Goal: Information Seeking & Learning: Find specific fact

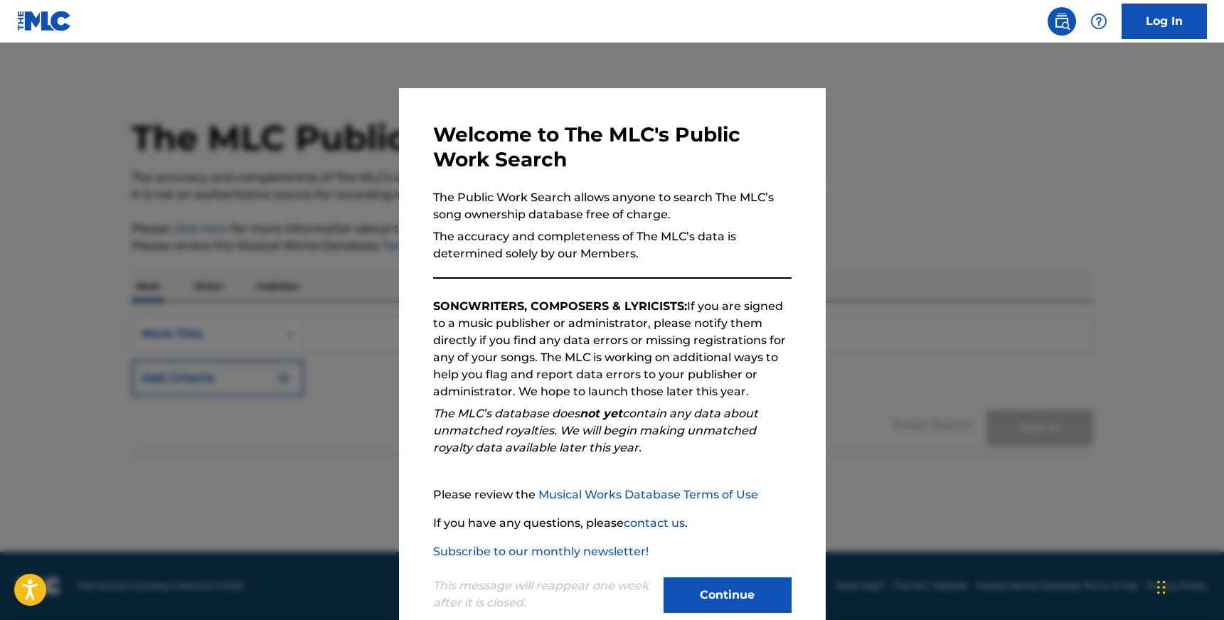
click at [717, 584] on button "Continue" at bounding box center [728, 595] width 128 height 36
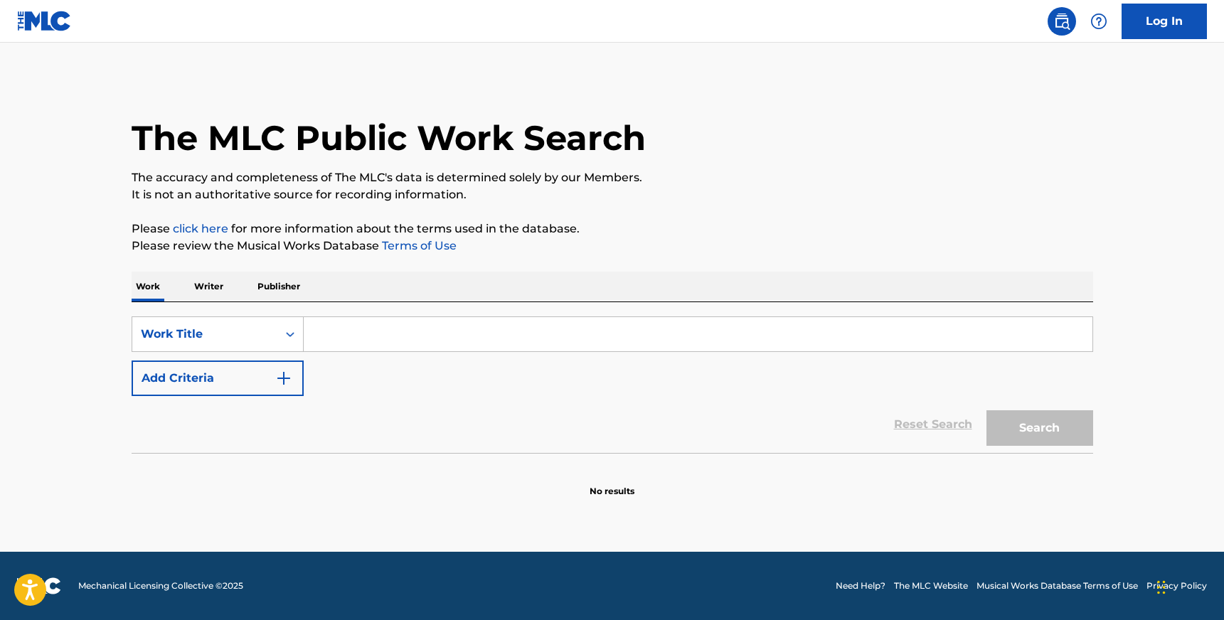
click at [396, 332] on input "Search Form" at bounding box center [698, 334] width 789 height 34
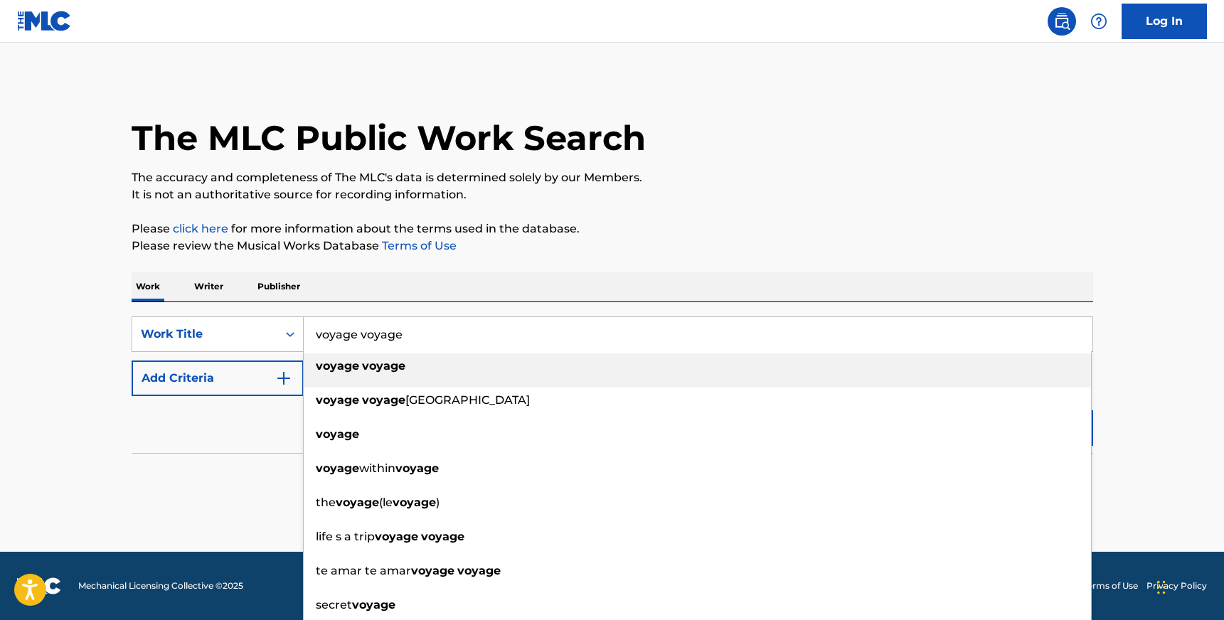
type input "voyage voyage"
click at [376, 371] on strong "voyage" at bounding box center [383, 366] width 43 height 14
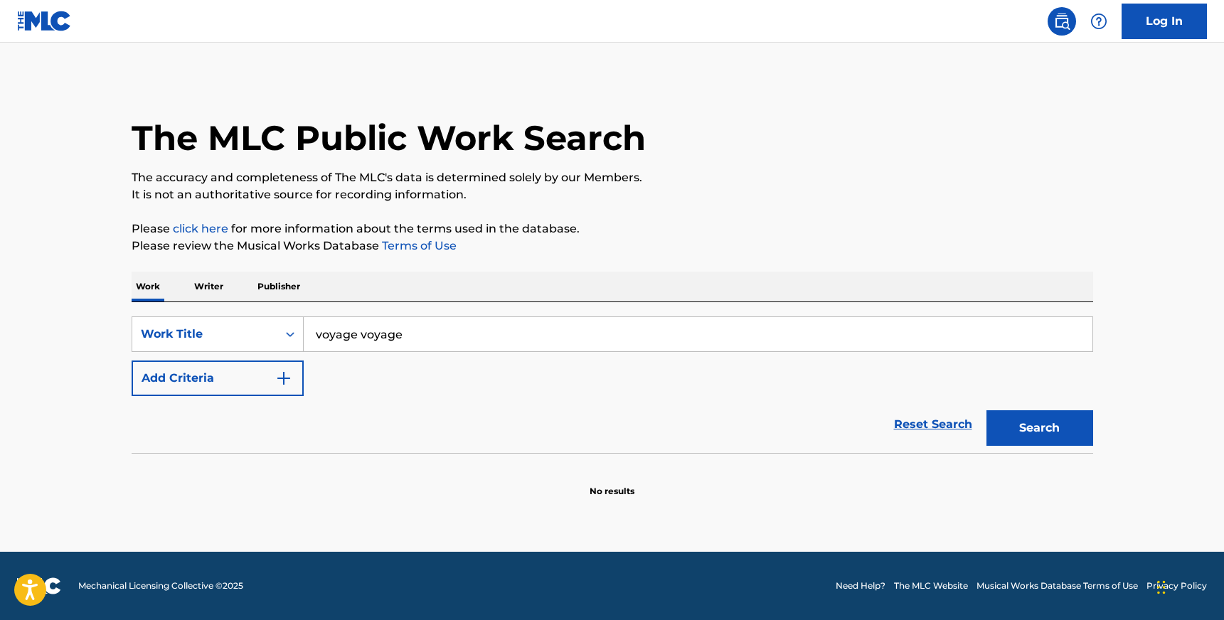
click at [1041, 423] on button "Search" at bounding box center [1039, 428] width 107 height 36
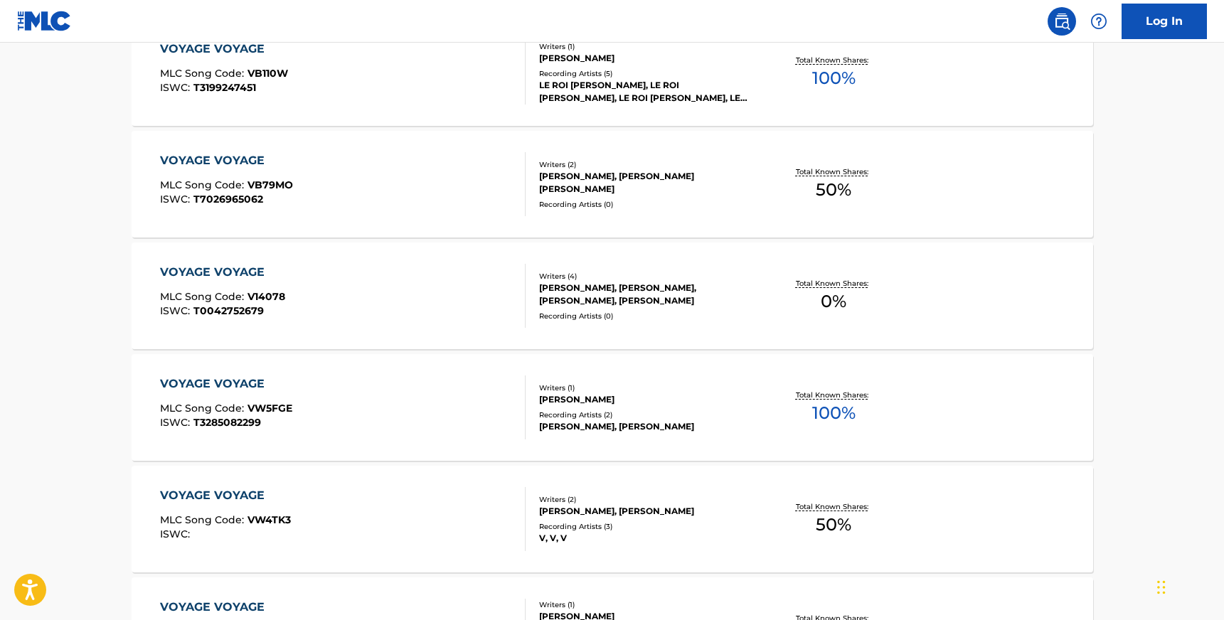
scroll to position [116, 0]
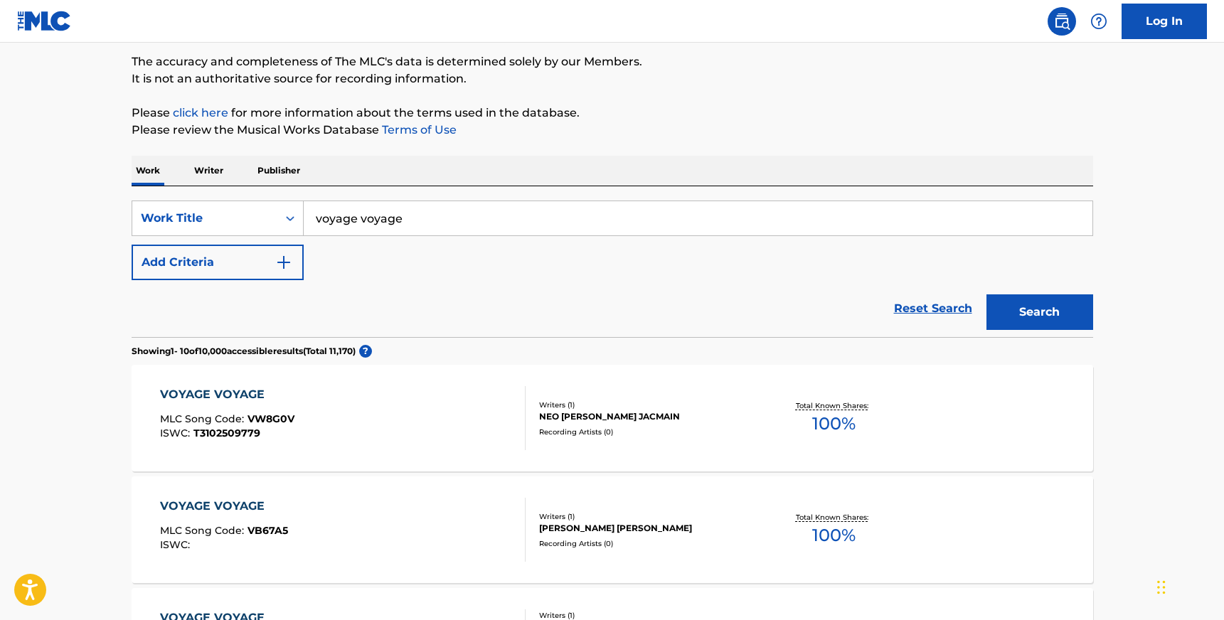
click at [284, 257] on img "Search Form" at bounding box center [283, 262] width 17 height 17
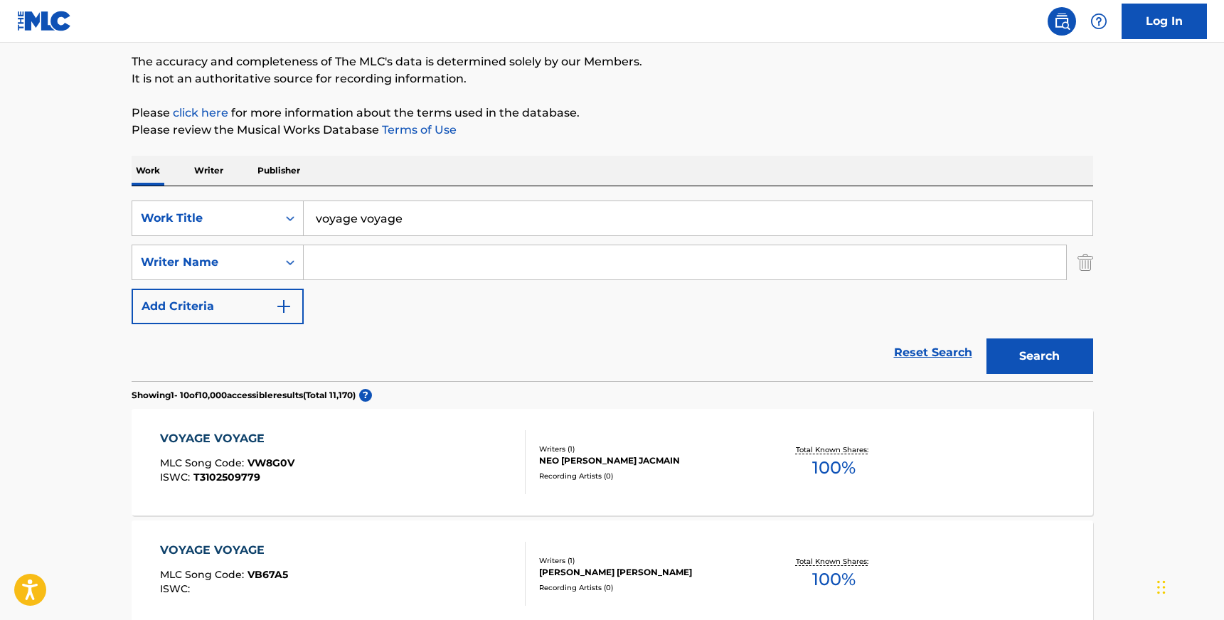
click at [369, 257] on input "Search Form" at bounding box center [685, 262] width 762 height 34
paste input "[PERSON_NAME] [PERSON_NAME]"
type input "[PERSON_NAME] [PERSON_NAME]"
click at [1036, 353] on button "Search" at bounding box center [1039, 357] width 107 height 36
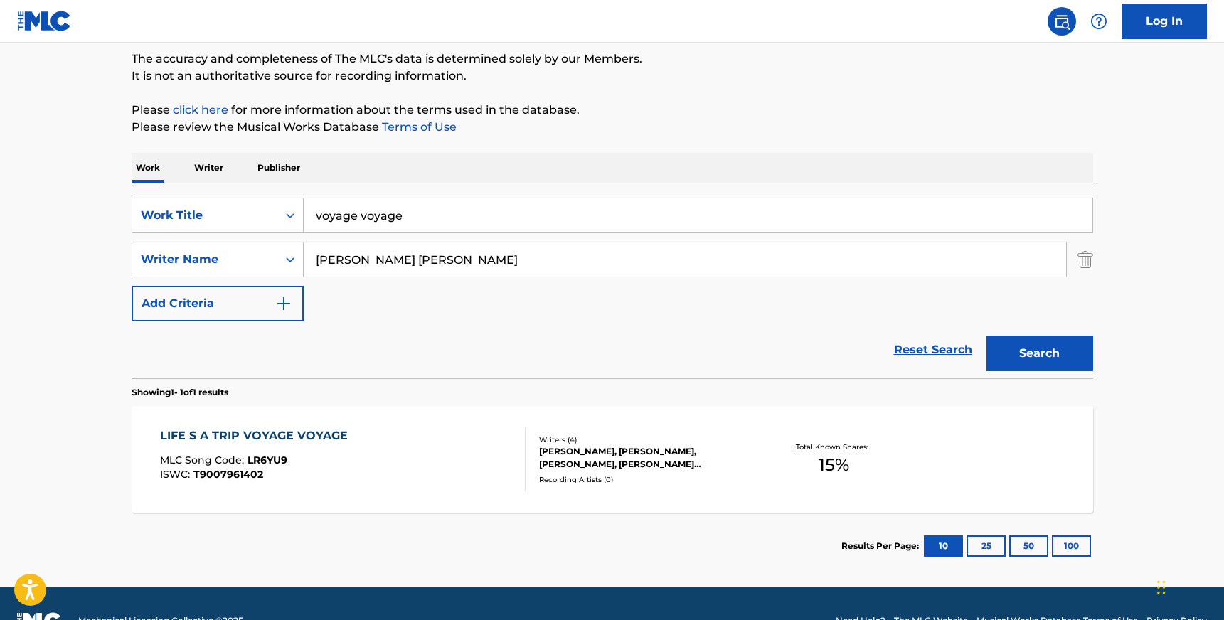
scroll to position [121, 0]
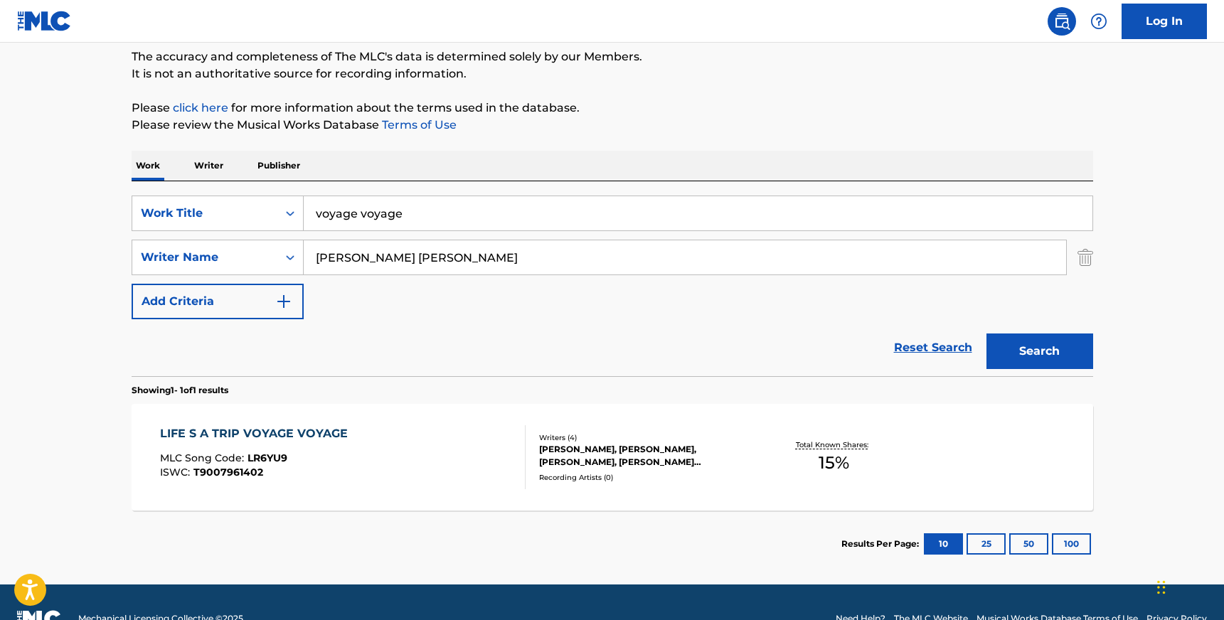
click at [302, 433] on div "LIFE S A TRIP VOYAGE VOYAGE" at bounding box center [257, 433] width 195 height 17
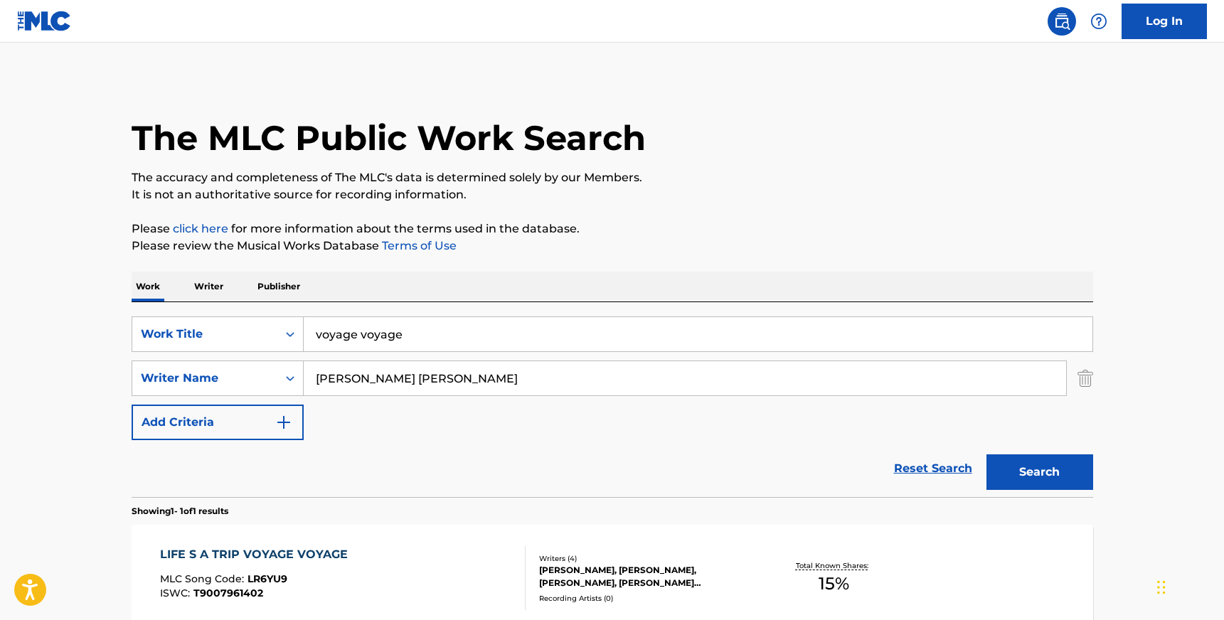
scroll to position [73, 0]
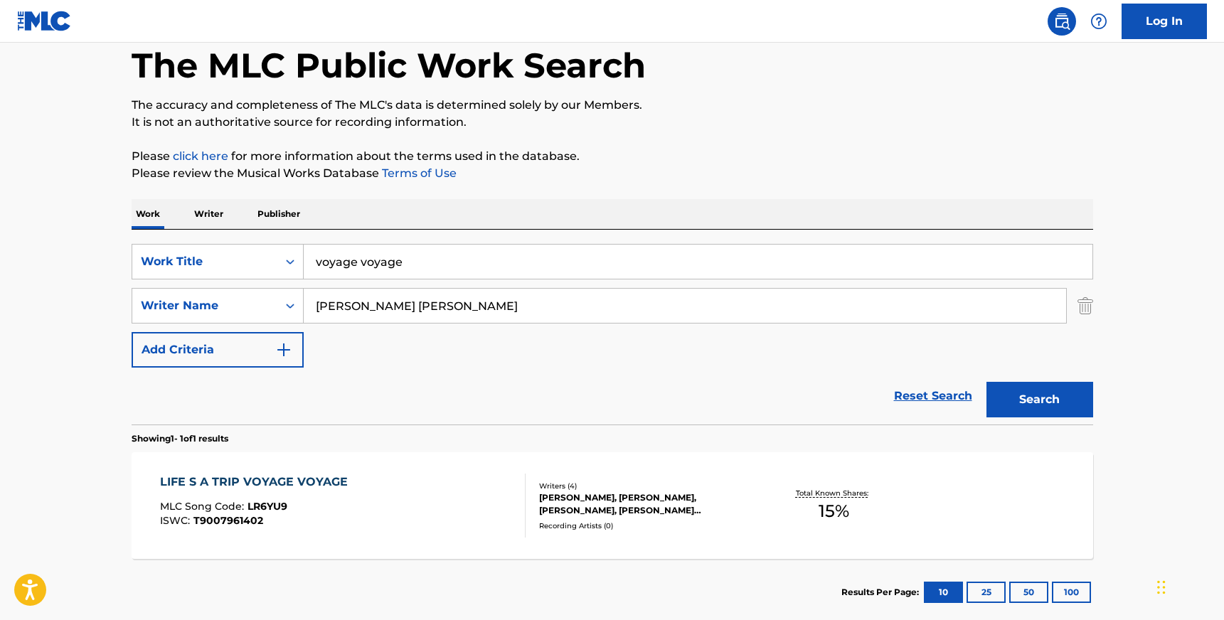
click at [388, 307] on input "[PERSON_NAME] [PERSON_NAME]" at bounding box center [685, 306] width 762 height 34
type input "[PERSON_NAME]"
click at [1039, 400] on button "Search" at bounding box center [1039, 400] width 107 height 36
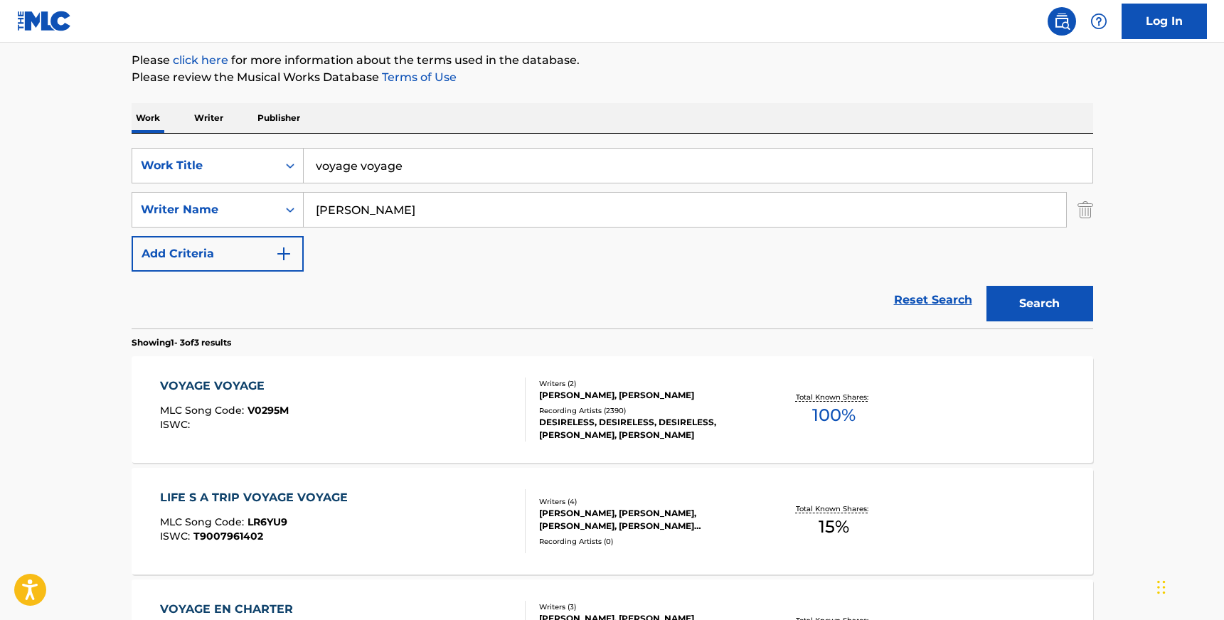
scroll to position [172, 0]
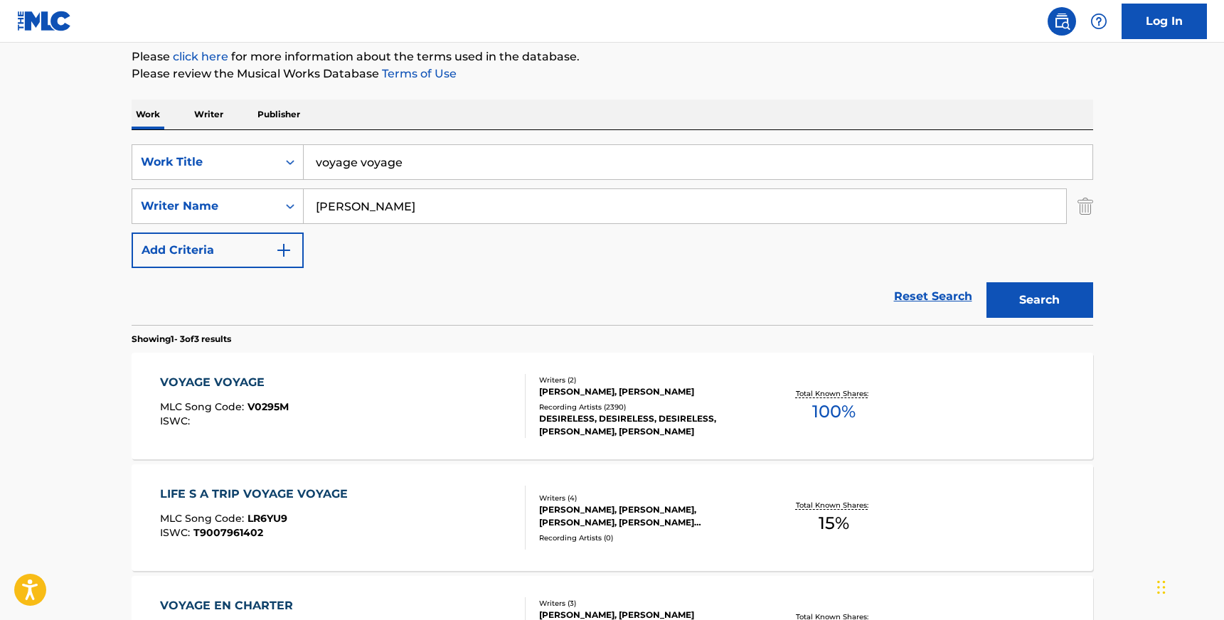
click at [223, 382] on div "VOYAGE VOYAGE" at bounding box center [224, 382] width 129 height 17
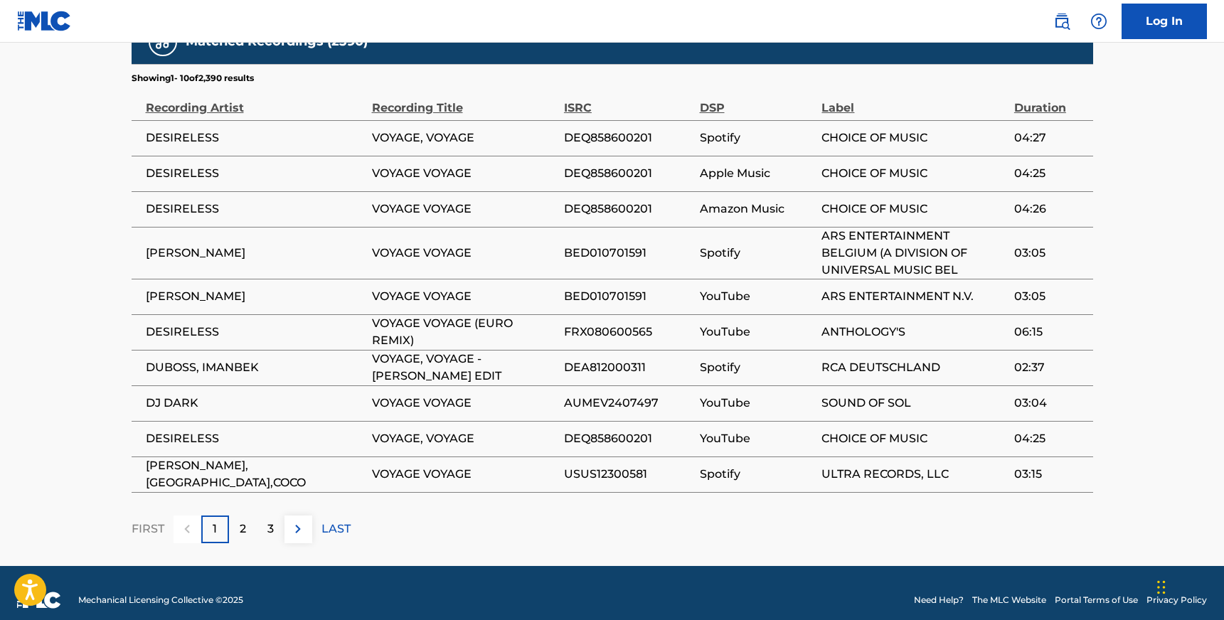
scroll to position [988, 0]
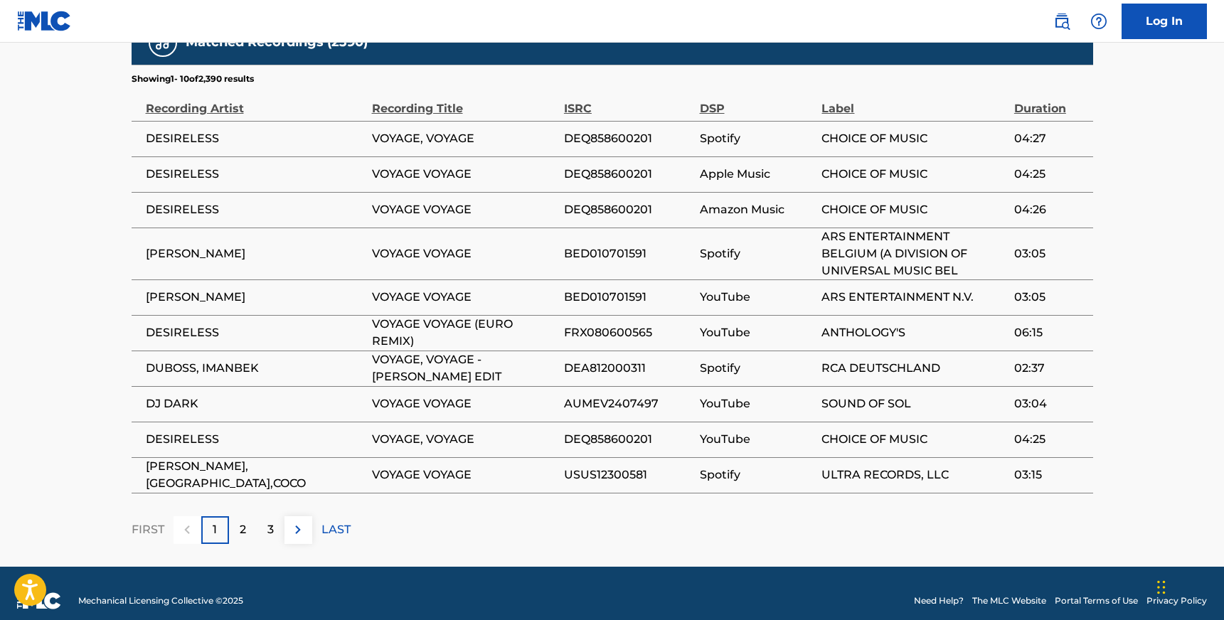
click at [244, 521] on p "2" at bounding box center [243, 529] width 6 height 17
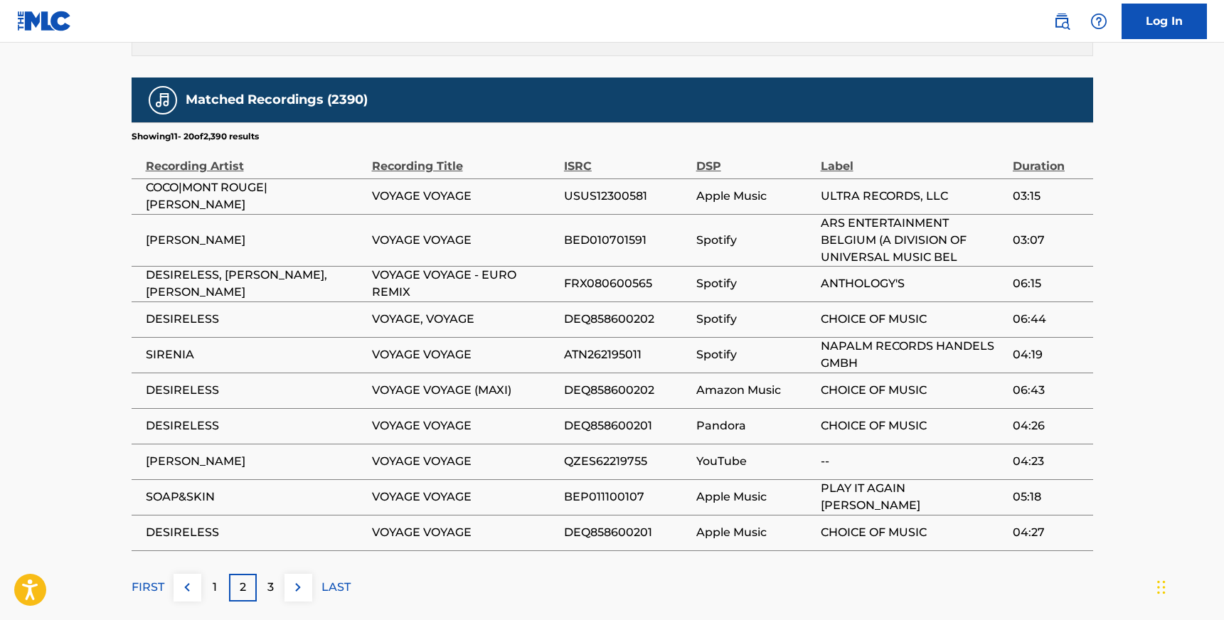
scroll to position [939, 0]
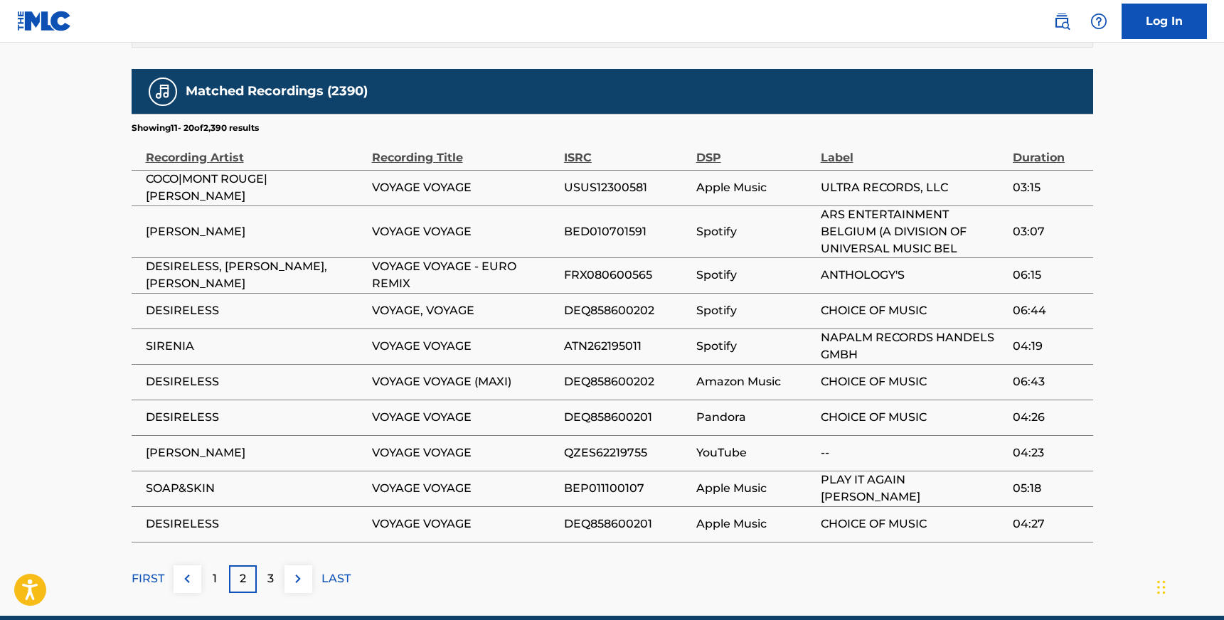
click at [273, 570] on p "3" at bounding box center [270, 578] width 6 height 17
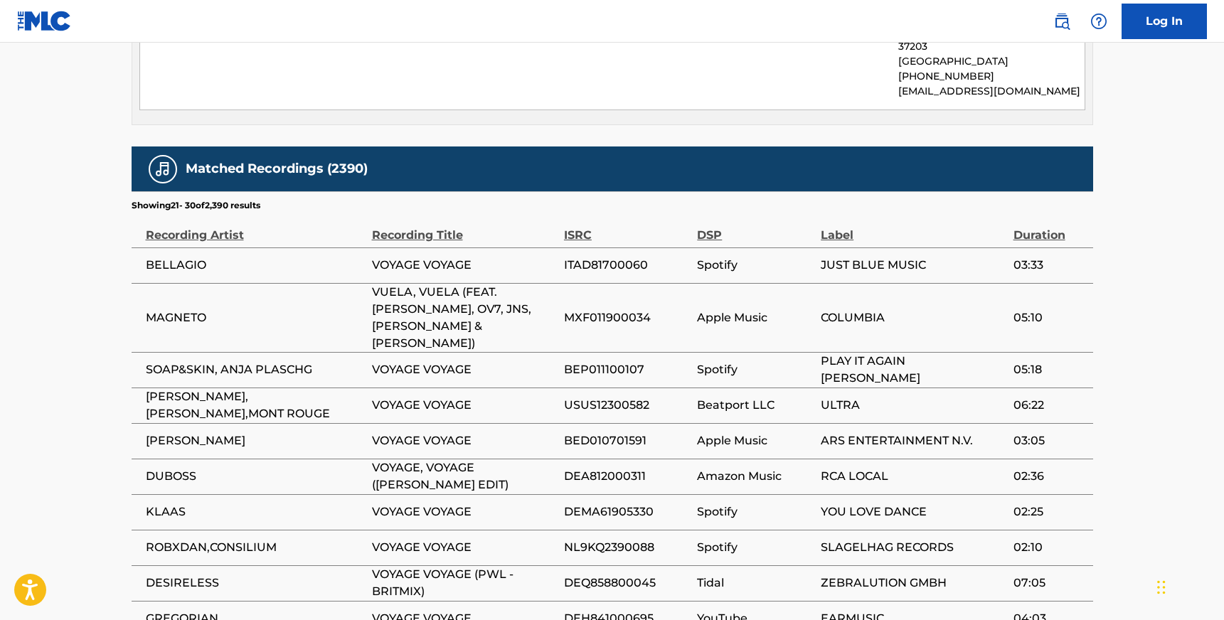
scroll to position [861, 0]
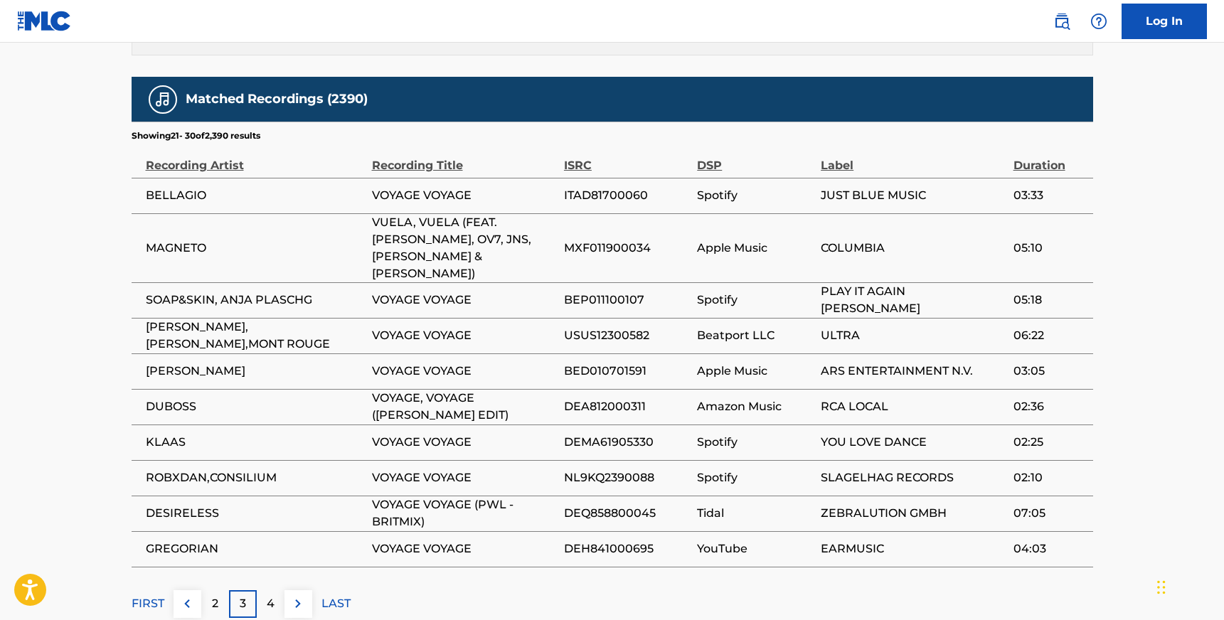
click at [271, 595] on p "4" at bounding box center [271, 603] width 8 height 17
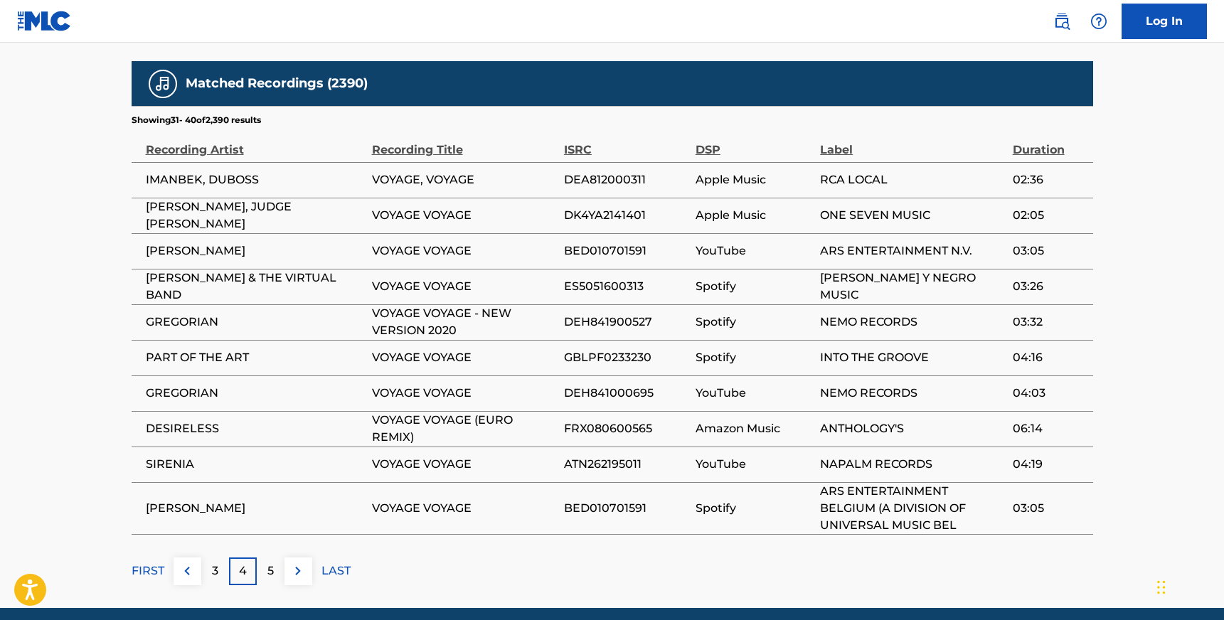
scroll to position [949, 0]
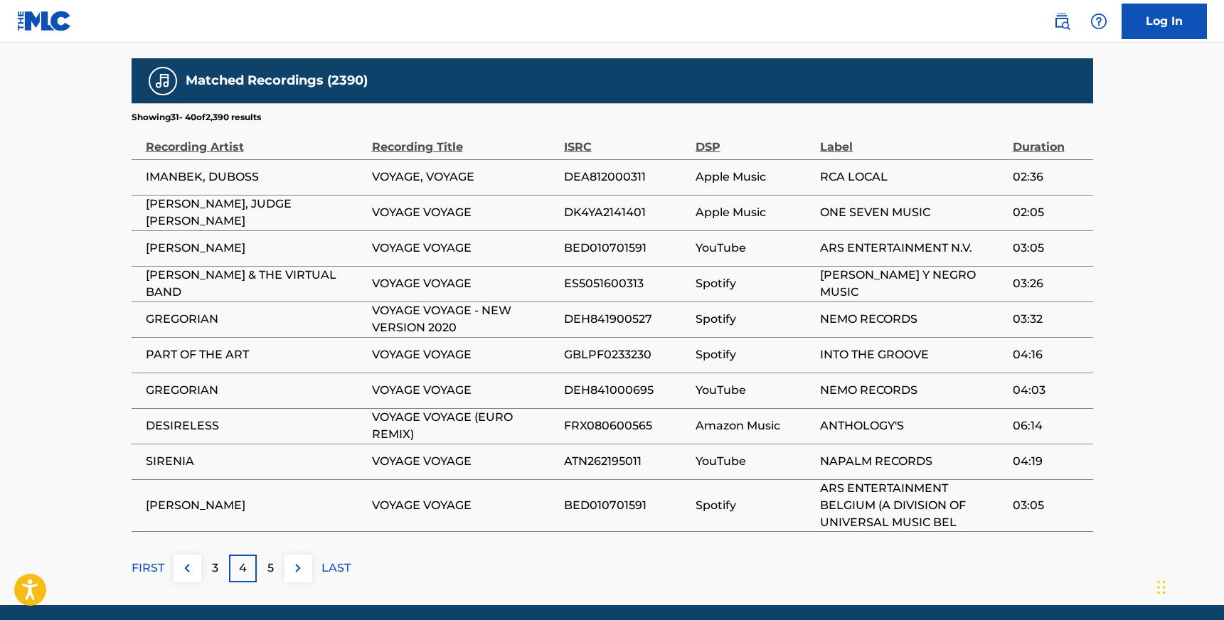
click at [268, 560] on p "5" at bounding box center [270, 568] width 6 height 17
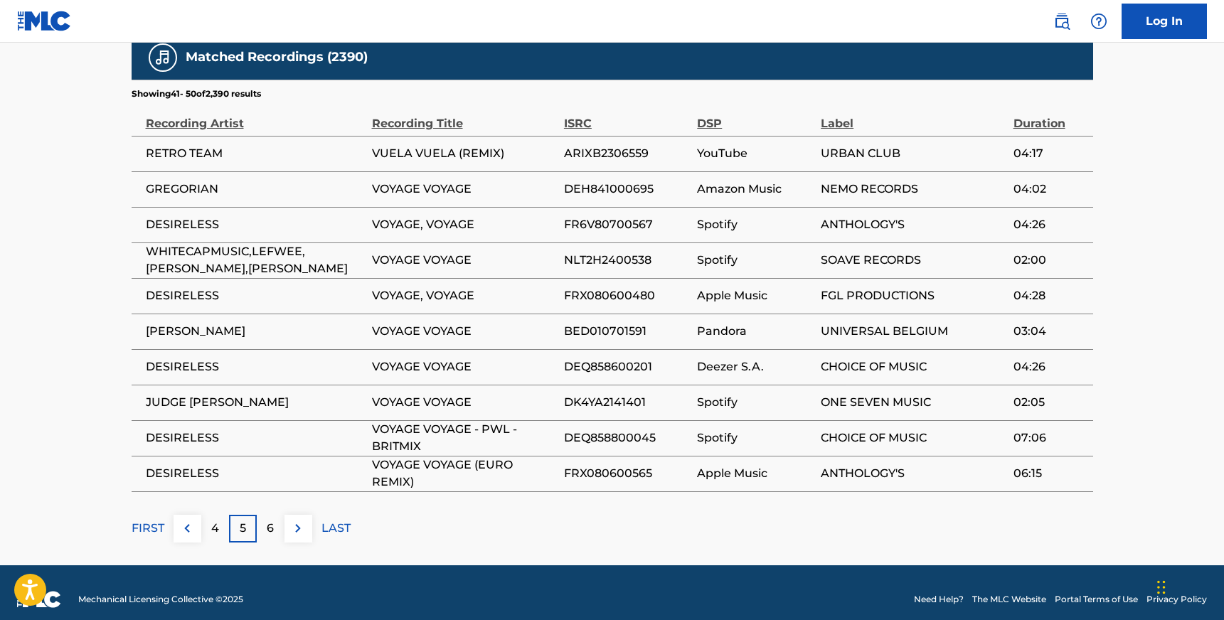
scroll to position [971, 0]
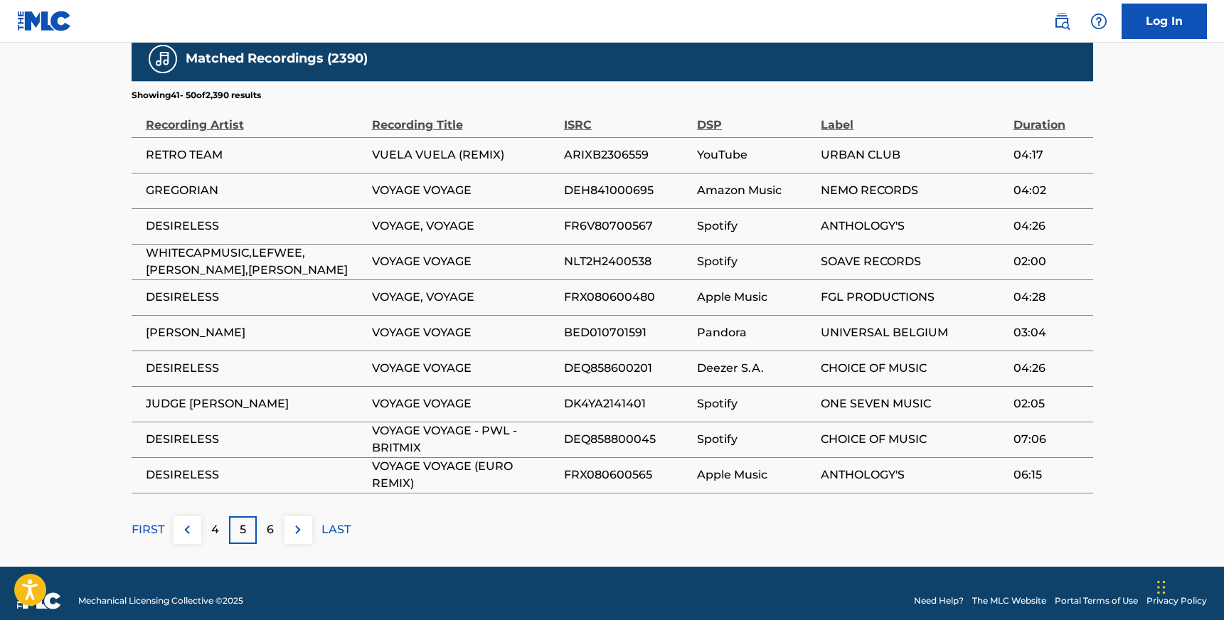
click at [275, 517] on div "6" at bounding box center [271, 530] width 28 height 28
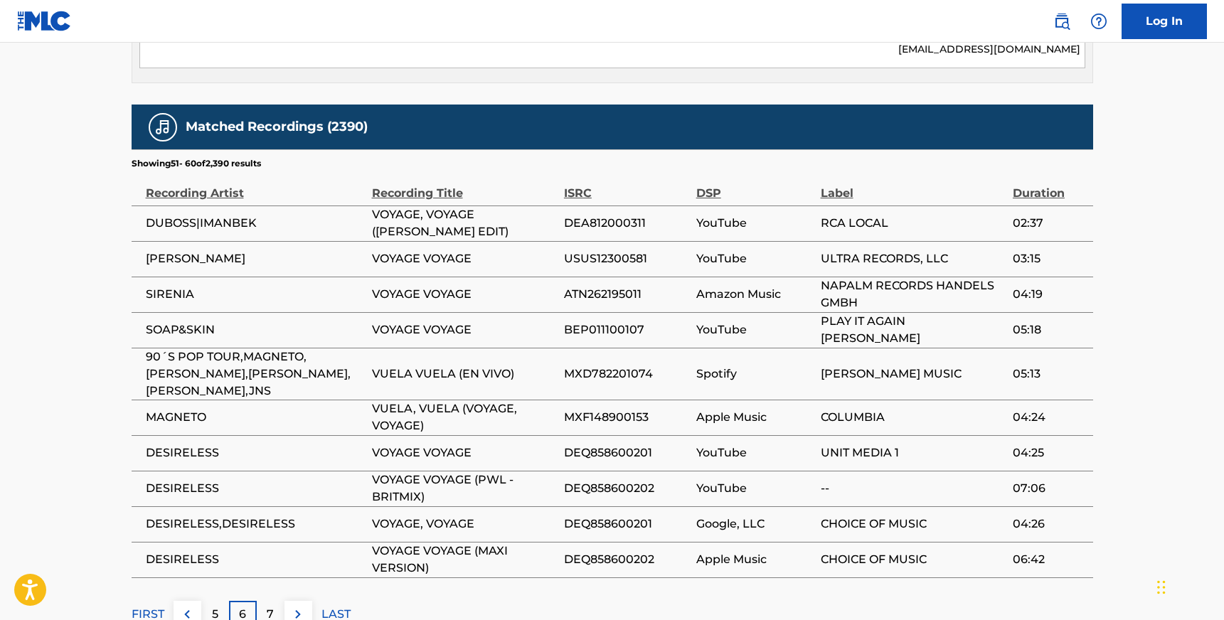
scroll to position [903, 0]
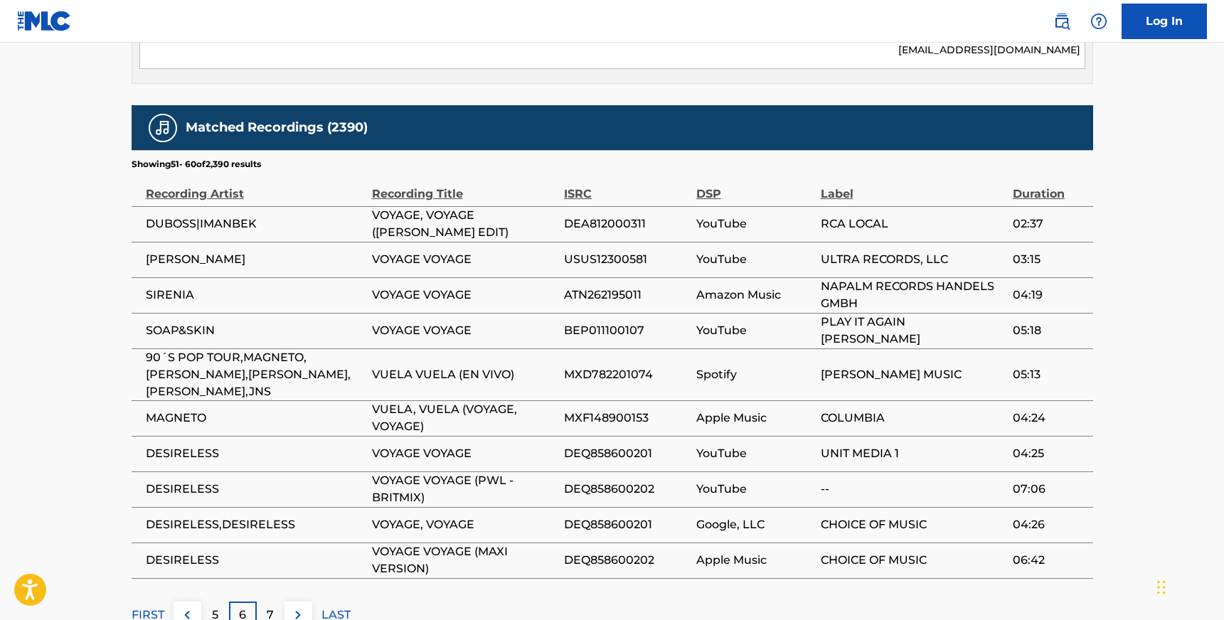
click at [268, 607] on p "7" at bounding box center [270, 615] width 7 height 17
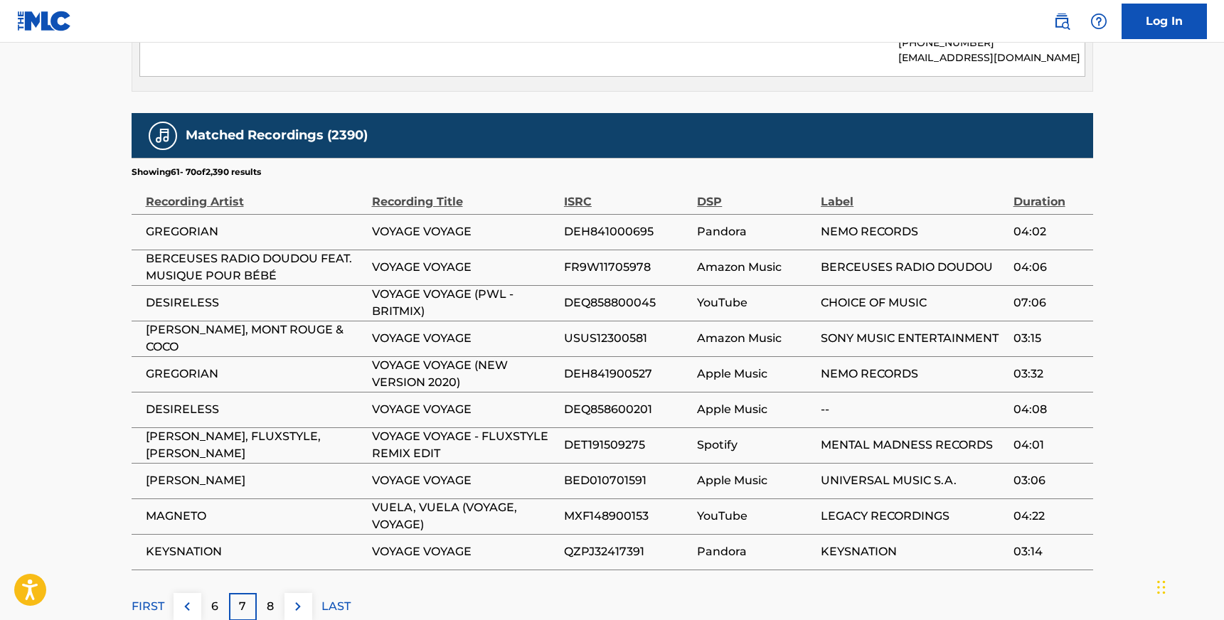
scroll to position [898, 0]
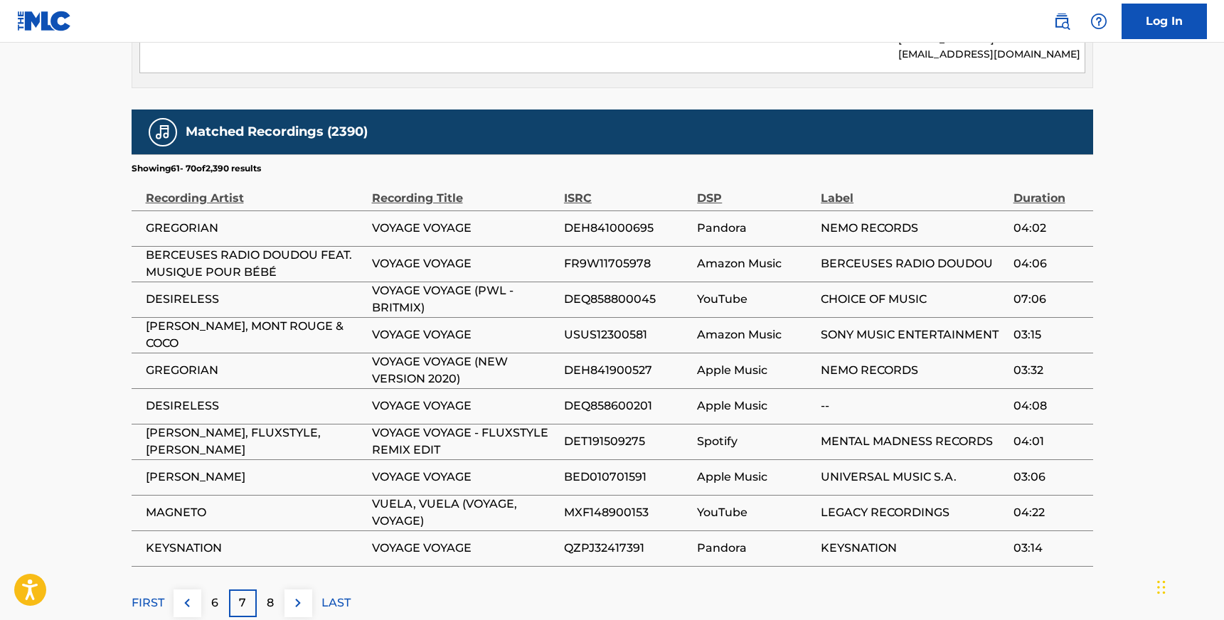
click at [268, 598] on div "8" at bounding box center [271, 604] width 28 height 28
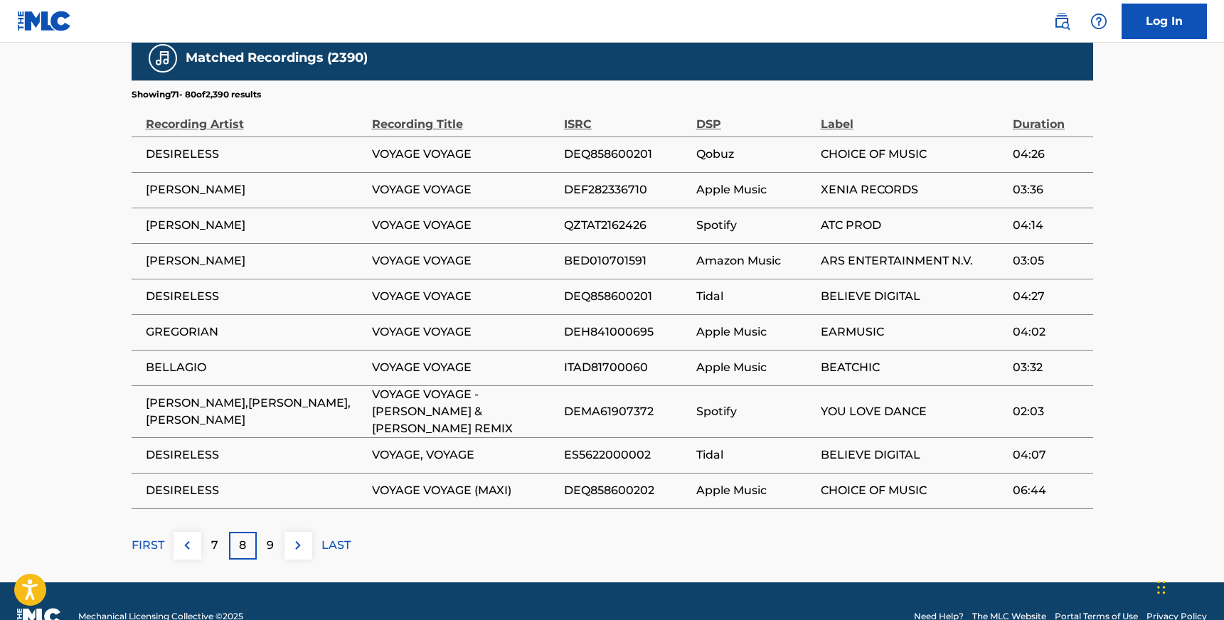
scroll to position [971, 0]
